Goal: Transaction & Acquisition: Purchase product/service

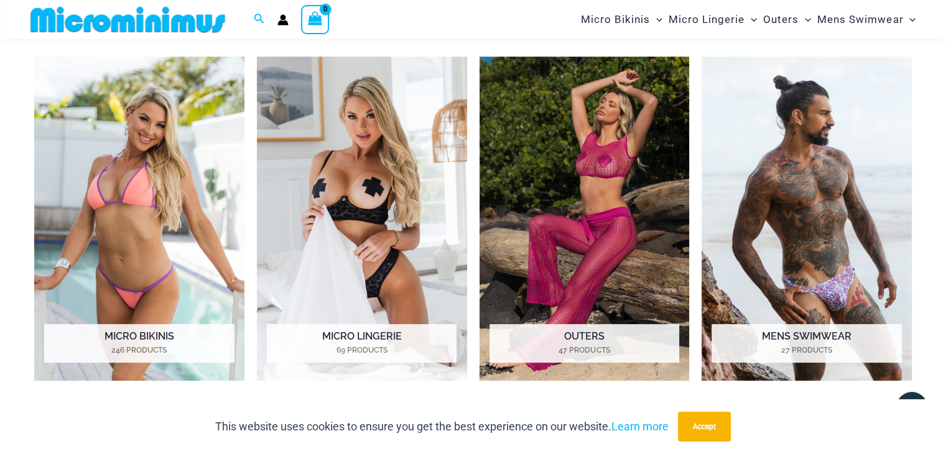
scroll to position [611, 0]
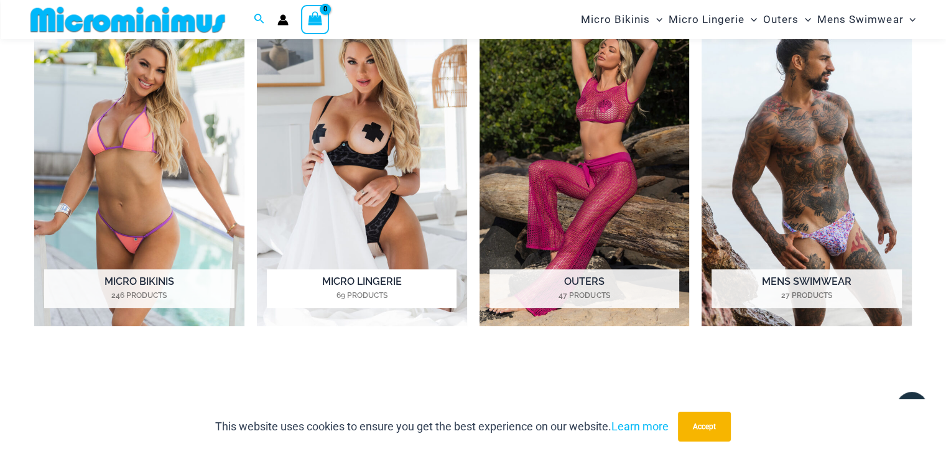
click at [372, 165] on img "Visit product category Micro Lingerie" at bounding box center [362, 164] width 210 height 324
click at [359, 118] on img "Visit product category Micro Lingerie" at bounding box center [362, 164] width 210 height 324
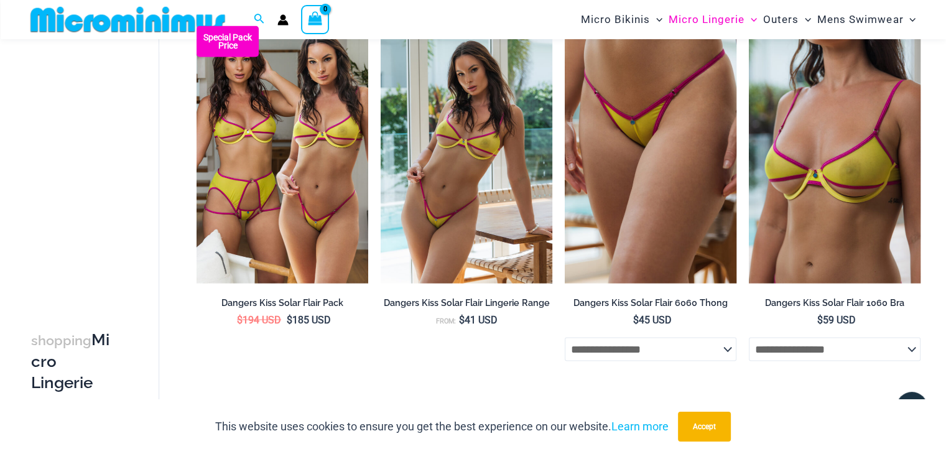
scroll to position [2860, 0]
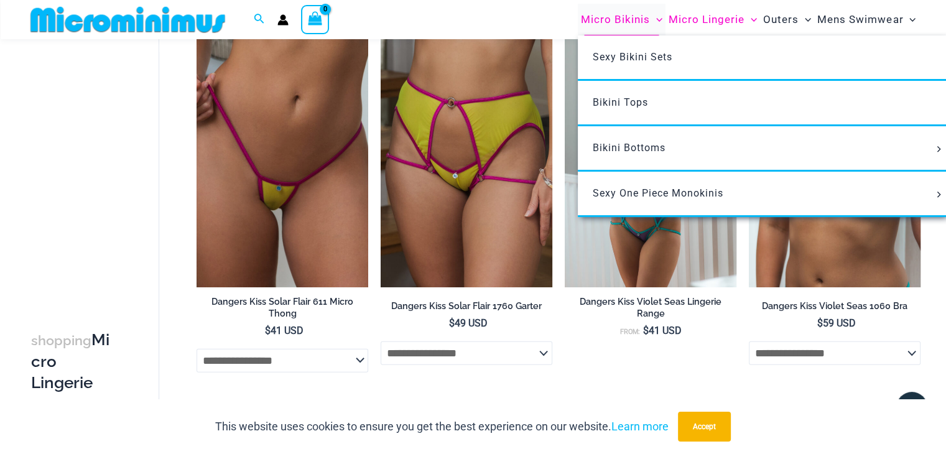
click at [611, 21] on span "Micro Bikinis" at bounding box center [615, 20] width 69 height 32
